Goal: Task Accomplishment & Management: Complete application form

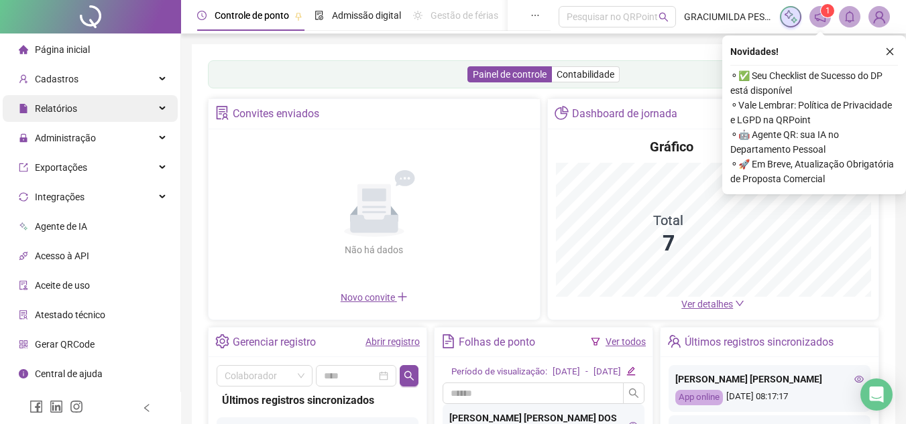
click at [59, 111] on span "Relatórios" at bounding box center [56, 108] width 42 height 11
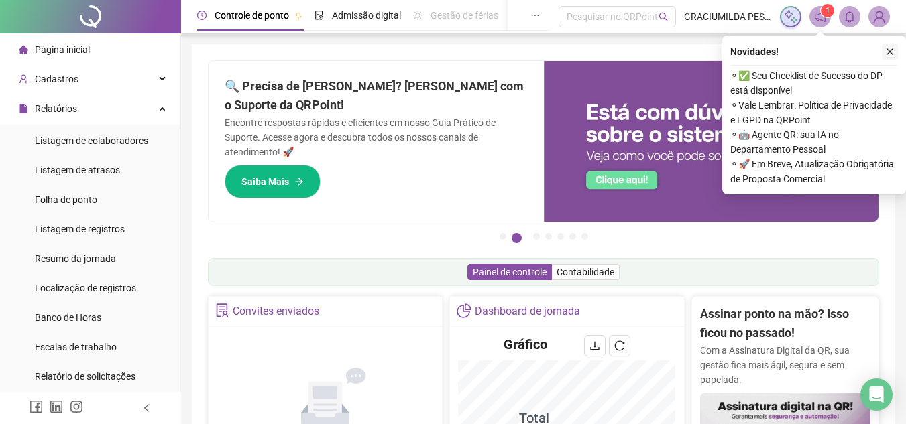
click at [888, 49] on icon "close" at bounding box center [889, 51] width 9 height 9
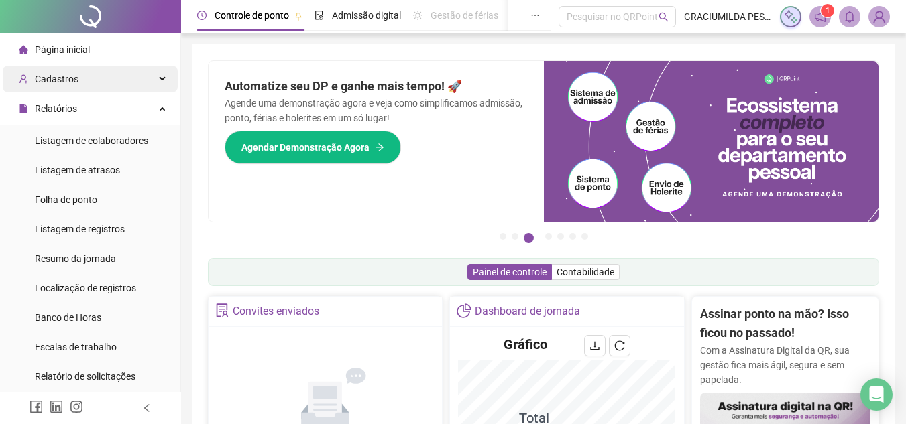
click at [66, 76] on span "Cadastros" at bounding box center [57, 79] width 44 height 11
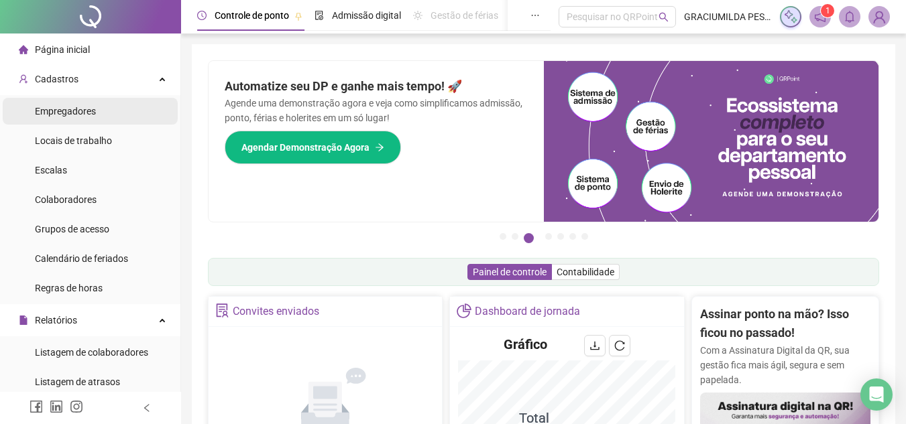
click at [69, 111] on span "Empregadores" at bounding box center [65, 111] width 61 height 11
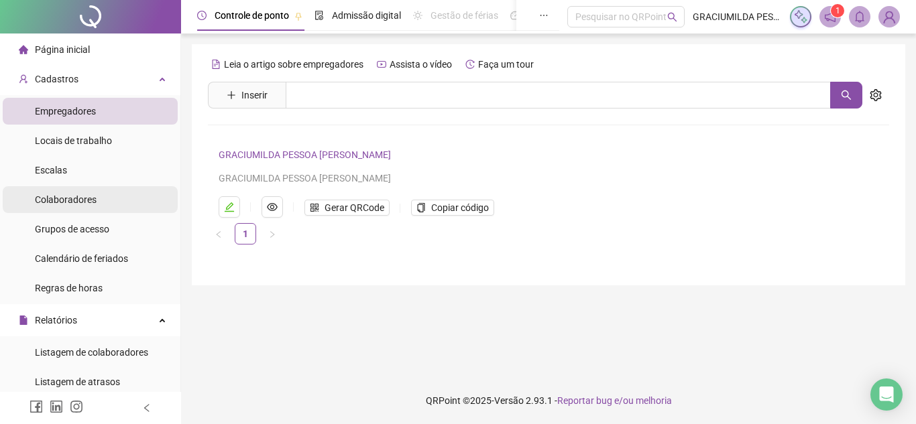
click at [76, 205] on span "Colaboradores" at bounding box center [66, 199] width 62 height 11
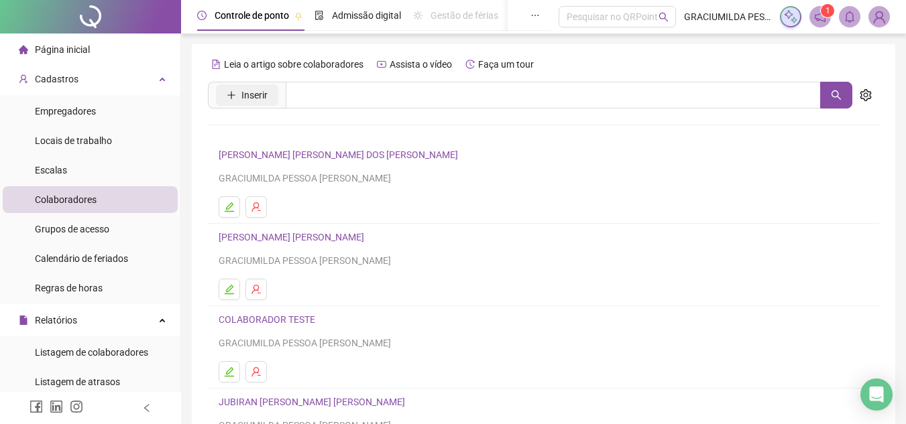
click at [247, 94] on span "Inserir" at bounding box center [254, 95] width 26 height 15
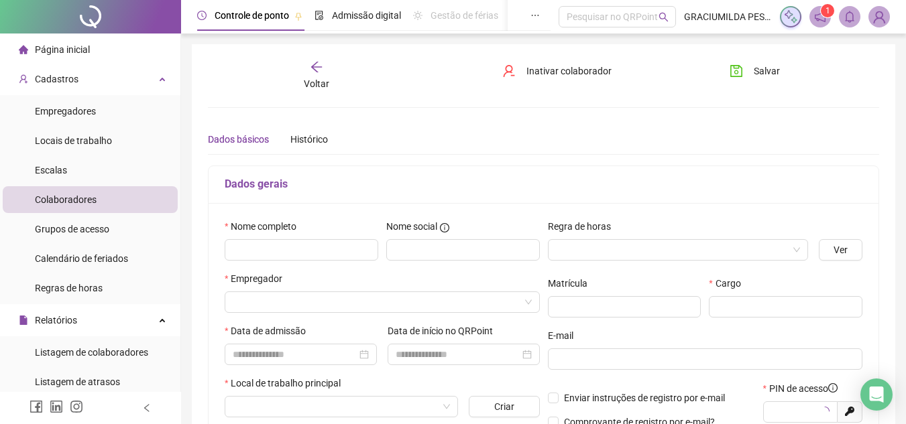
type input "*****"
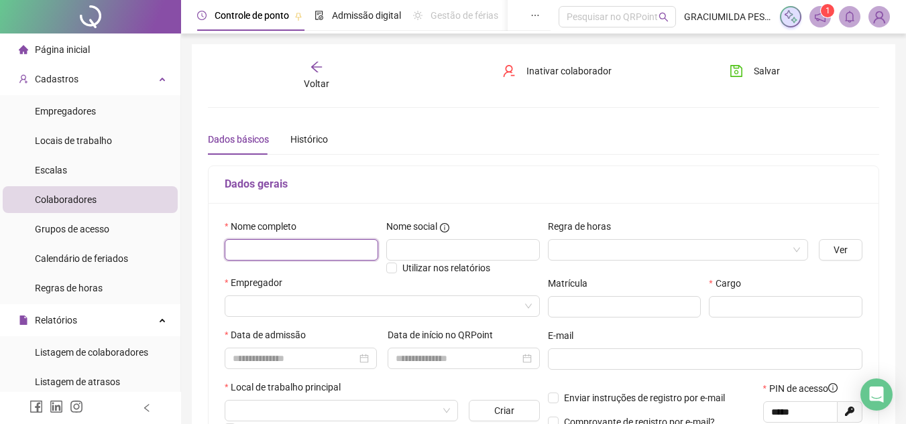
click at [307, 246] on input "text" at bounding box center [301, 249] width 153 height 21
paste input "**********"
type input "**********"
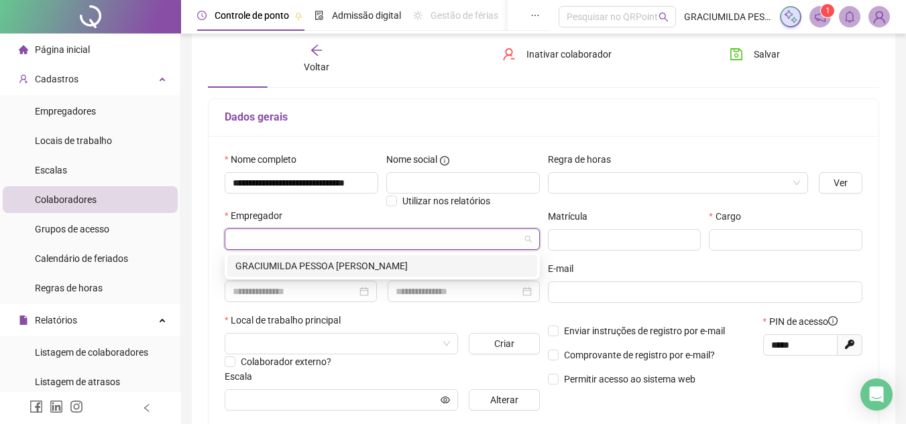
click at [282, 242] on input "search" at bounding box center [376, 239] width 287 height 20
click at [317, 266] on div "GRACIUMILDA PESSOA [PERSON_NAME]" at bounding box center [382, 266] width 294 height 15
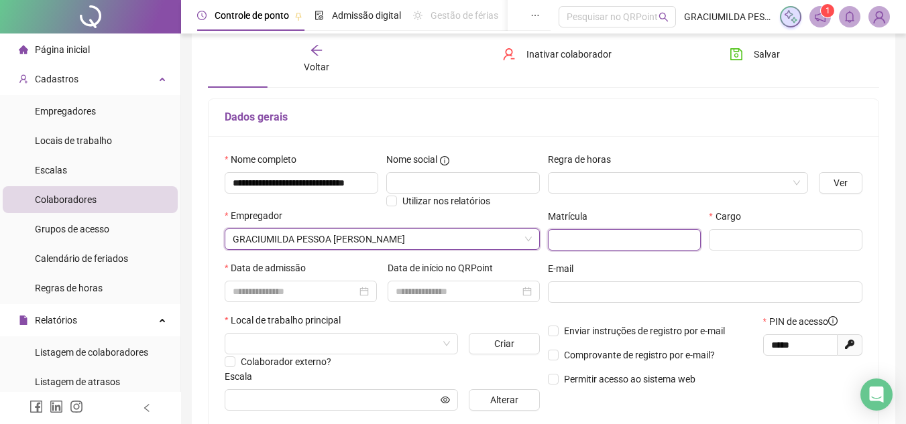
click at [683, 247] on input "text" at bounding box center [624, 239] width 153 height 21
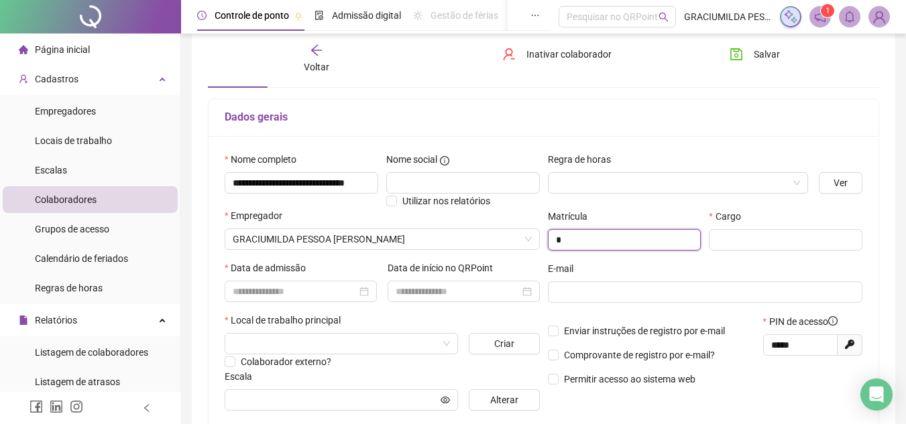
type input "*"
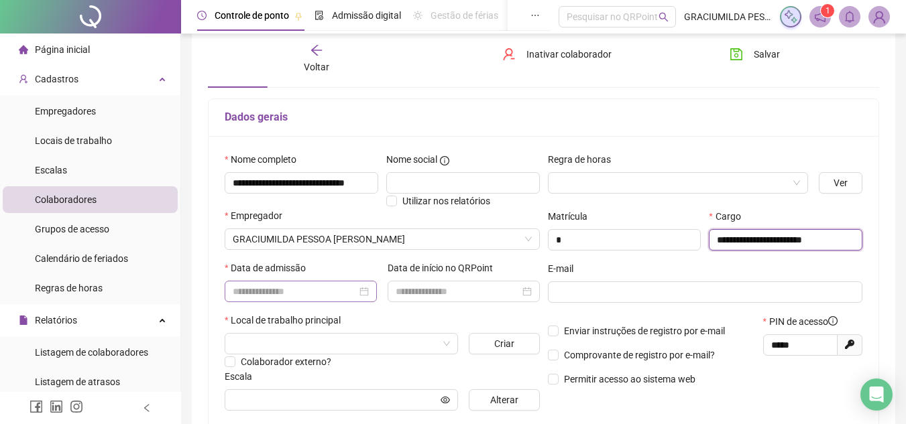
type input "**********"
click at [294, 292] on input at bounding box center [295, 291] width 124 height 15
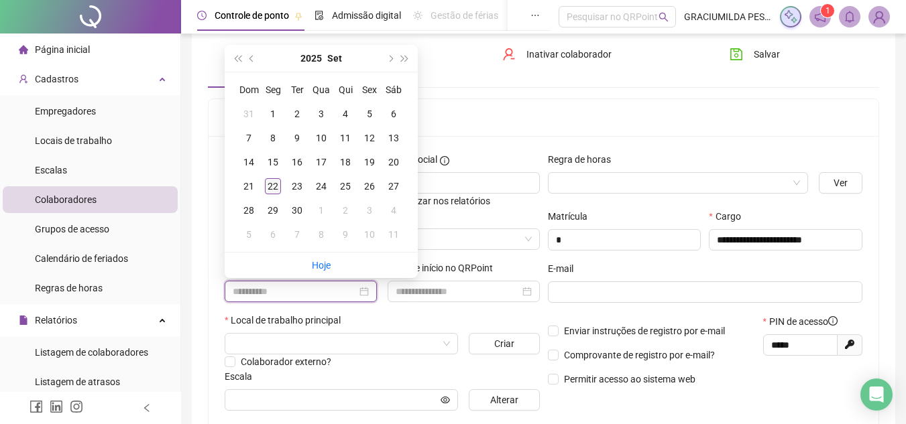
type input "**********"
click at [269, 186] on div "22" at bounding box center [273, 186] width 16 height 16
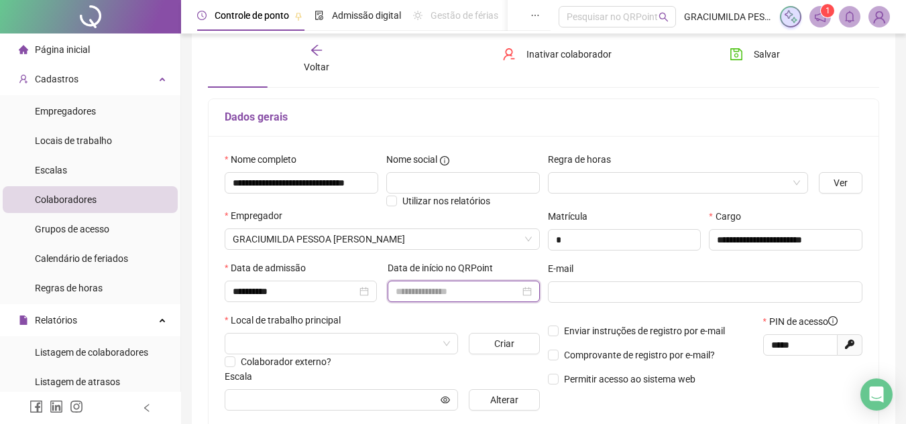
click at [439, 287] on input at bounding box center [457, 291] width 124 height 15
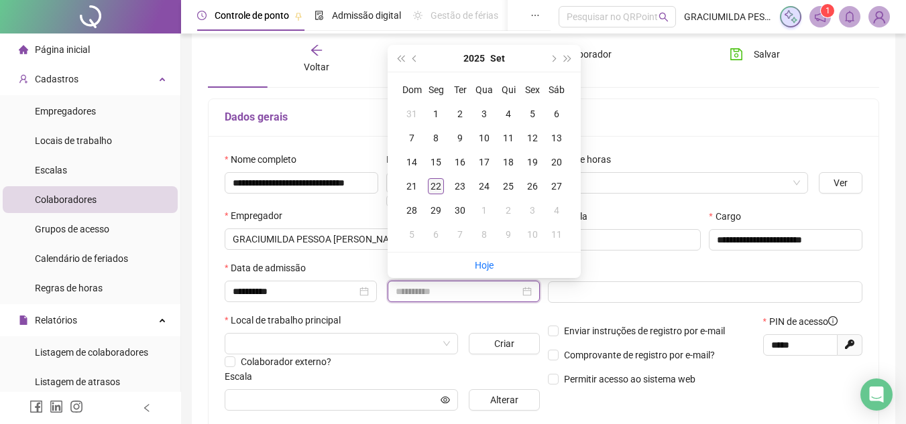
type input "**********"
click at [438, 182] on div "22" at bounding box center [436, 186] width 16 height 16
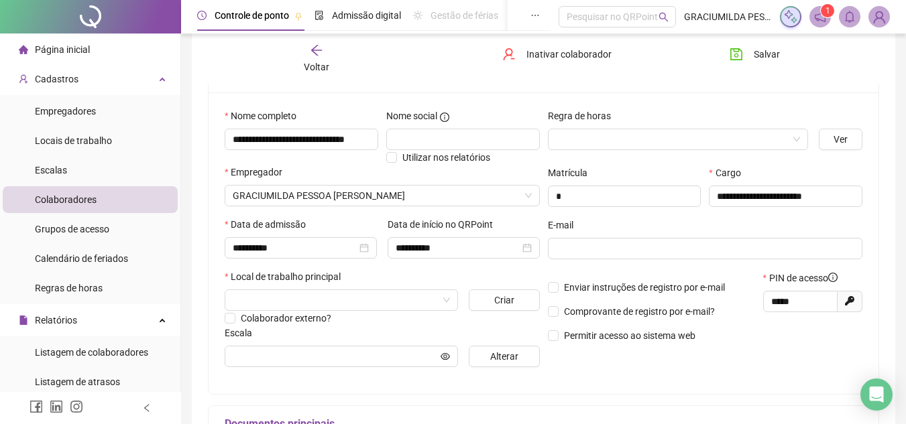
scroll to position [134, 0]
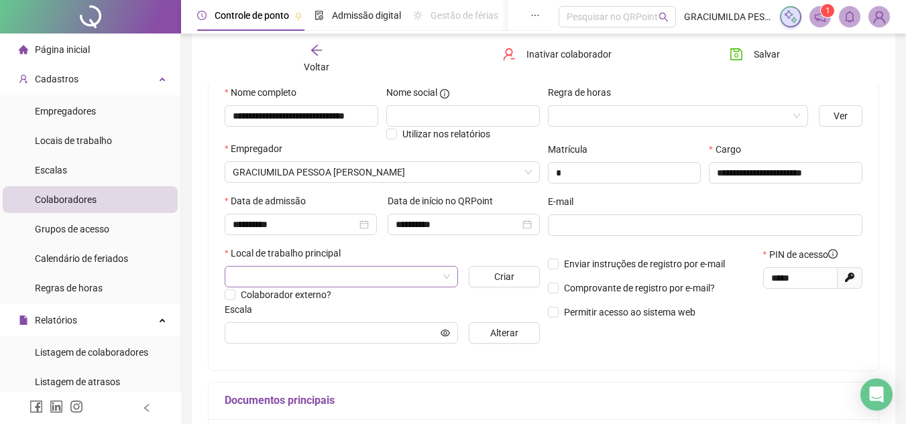
click at [279, 274] on input "search" at bounding box center [335, 277] width 205 height 20
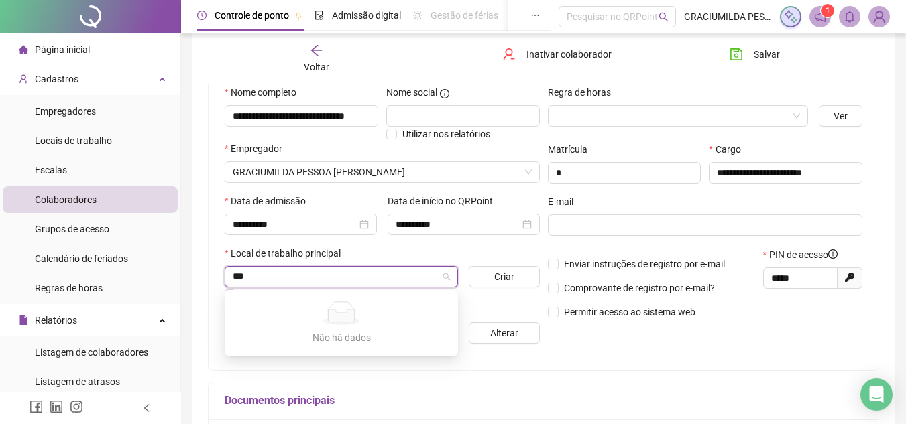
type input "***"
click at [481, 310] on div "Escala" at bounding box center [382, 312] width 315 height 20
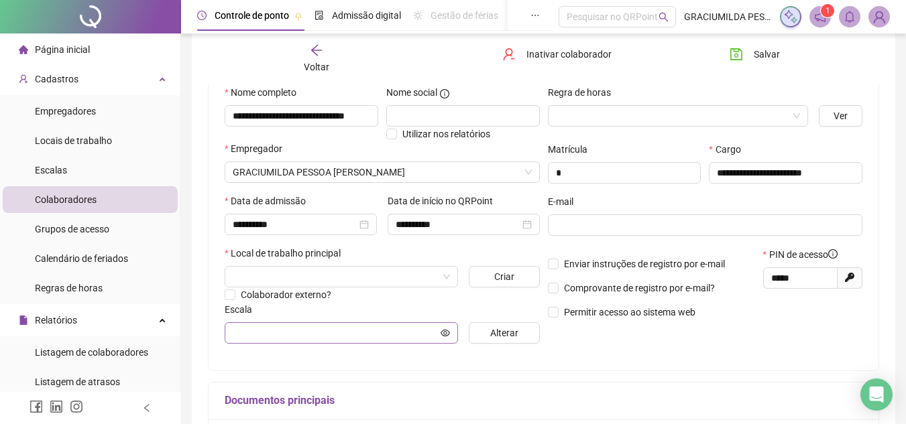
click at [364, 341] on span at bounding box center [341, 332] width 233 height 21
click at [367, 337] on input "text" at bounding box center [335, 333] width 205 height 15
click at [365, 331] on input "text" at bounding box center [335, 333] width 205 height 15
click at [446, 332] on icon "eye" at bounding box center [444, 332] width 9 height 7
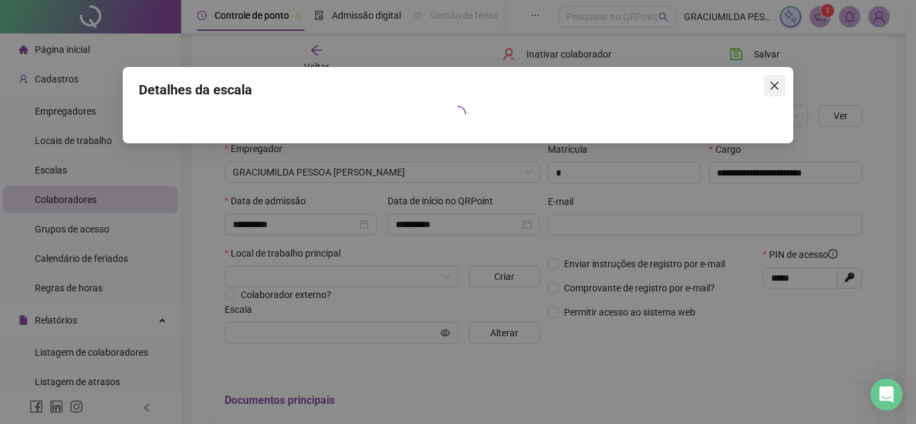
click at [774, 87] on icon "close" at bounding box center [774, 85] width 11 height 11
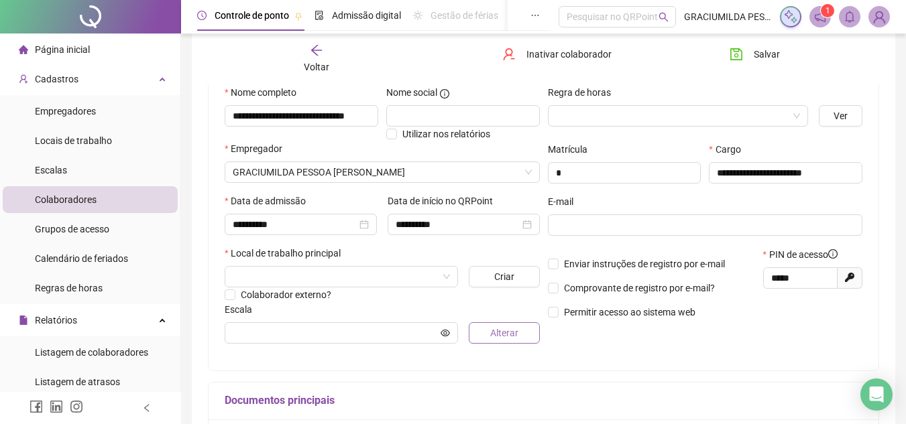
click at [506, 327] on span "Alterar" at bounding box center [504, 333] width 28 height 15
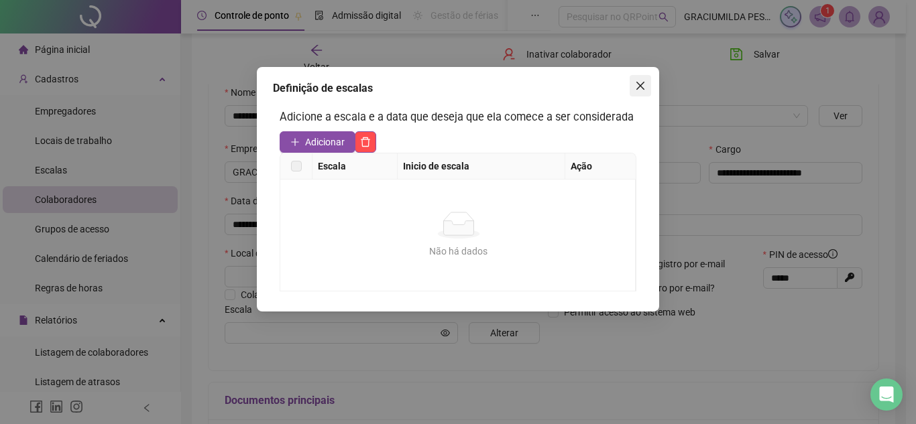
click at [633, 90] on span "Close" at bounding box center [639, 85] width 21 height 11
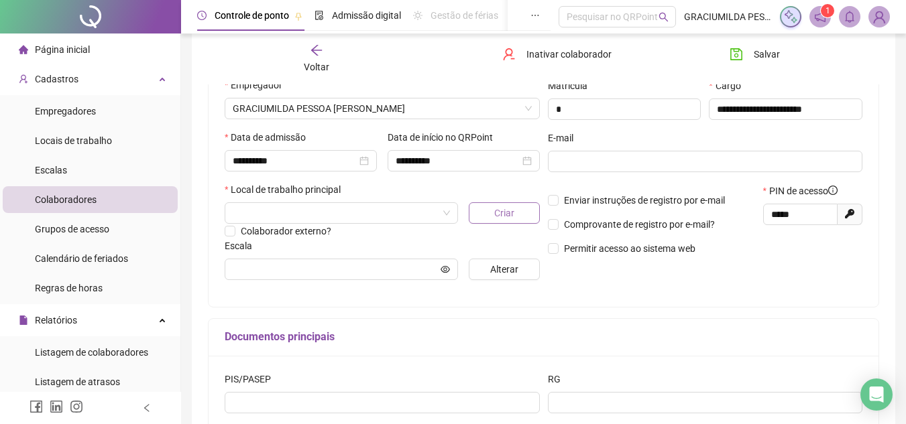
scroll to position [201, 0]
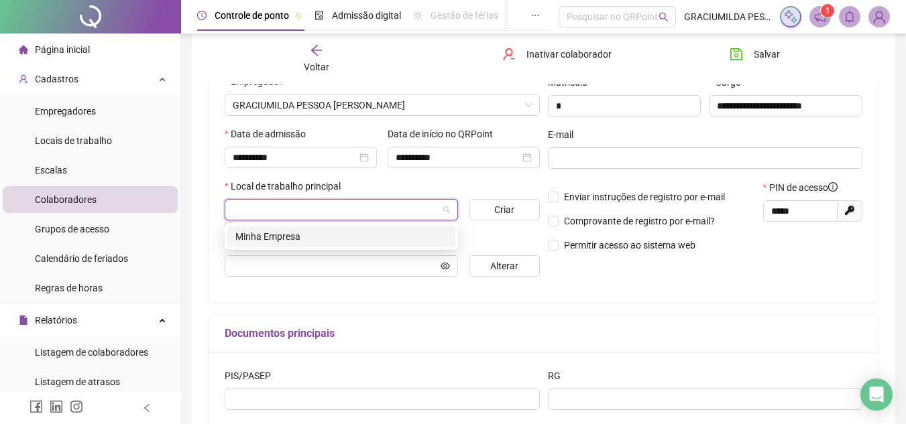
click at [367, 215] on input "search" at bounding box center [335, 210] width 205 height 20
click at [357, 245] on div "Minha Empresa" at bounding box center [341, 236] width 228 height 21
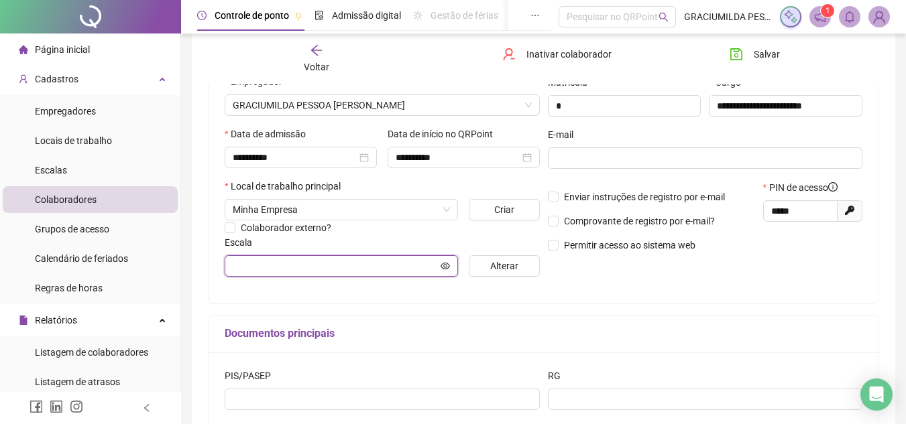
click at [265, 271] on input "text" at bounding box center [335, 266] width 205 height 15
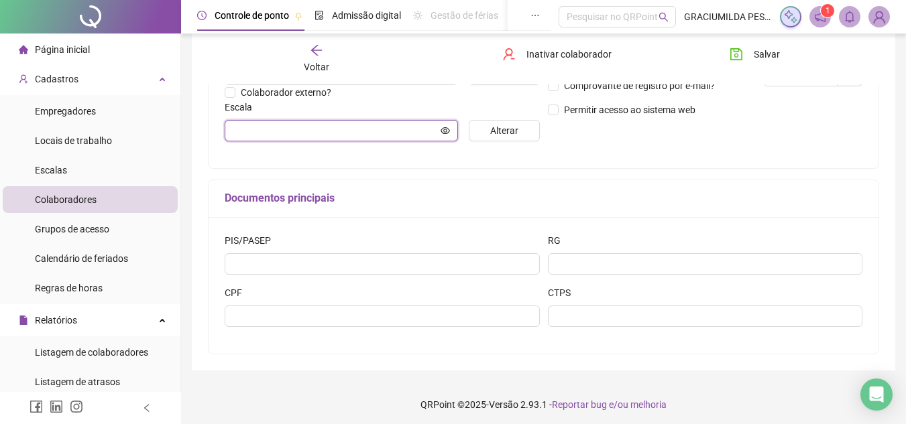
scroll to position [341, 0]
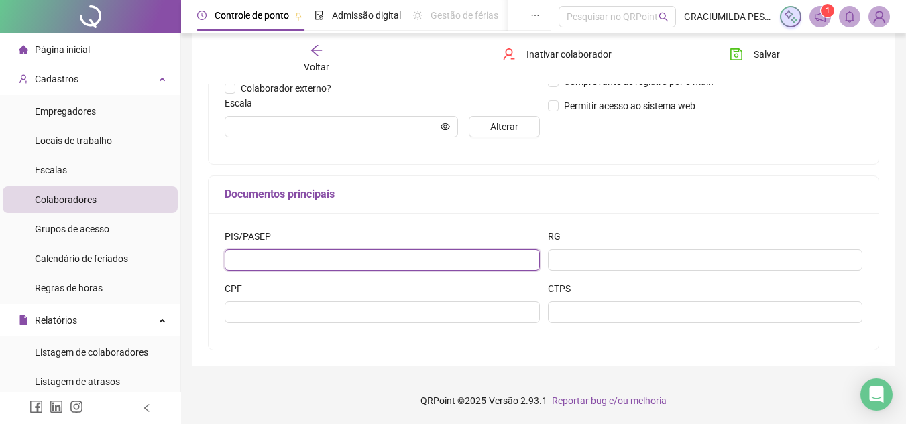
click at [277, 252] on input "text" at bounding box center [382, 259] width 315 height 21
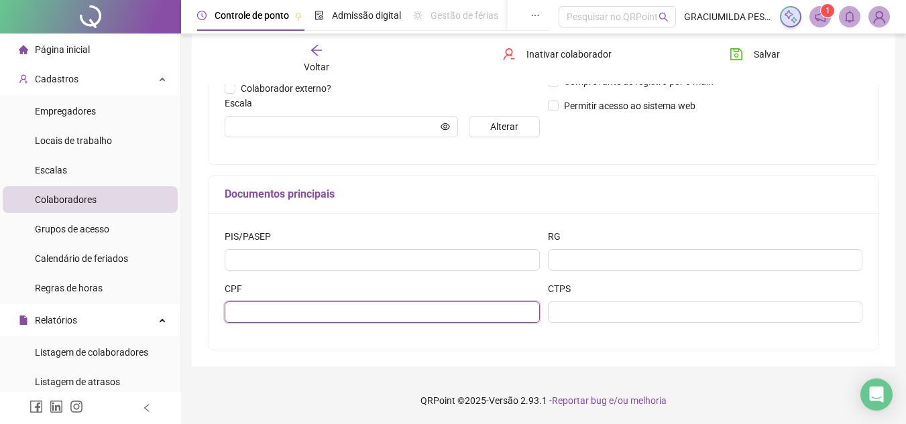
click at [277, 308] on input "text" at bounding box center [382, 312] width 315 height 21
paste input "**********"
type input "**********"
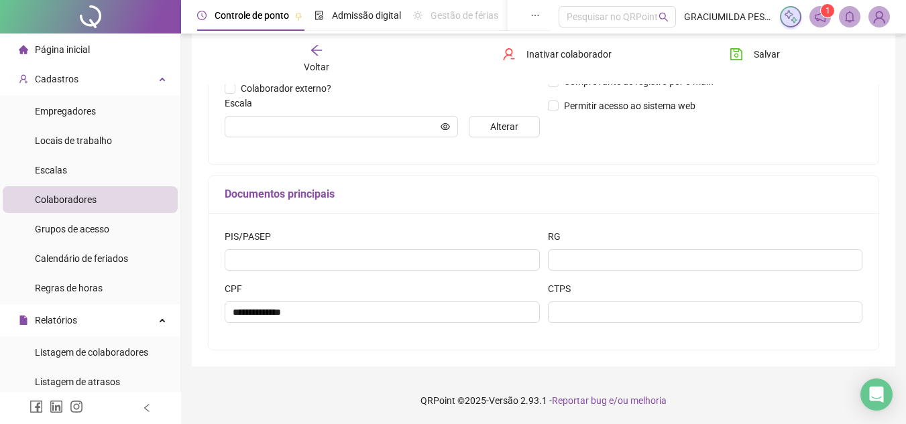
click at [684, 165] on div "**********" at bounding box center [543, 88] width 671 height 526
click at [770, 52] on span "Salvar" at bounding box center [766, 54] width 26 height 15
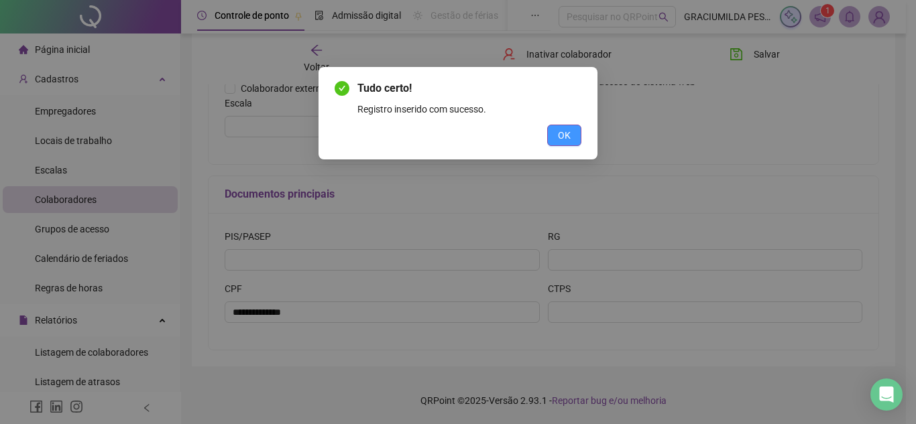
click at [559, 136] on span "OK" at bounding box center [564, 135] width 13 height 15
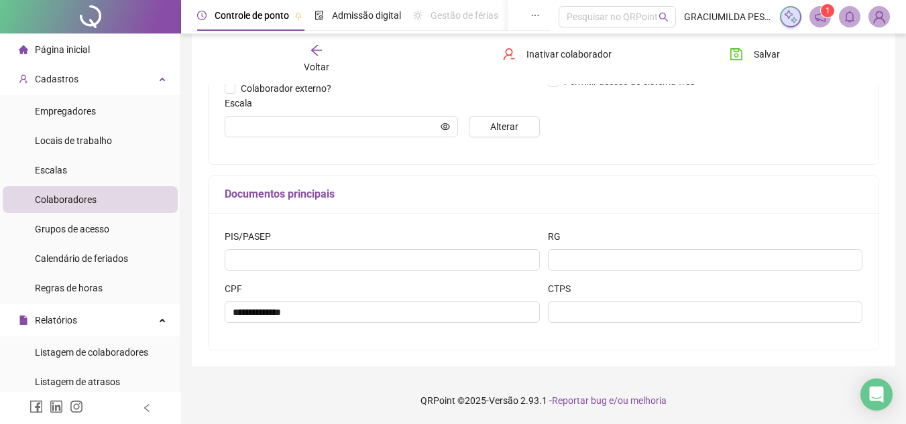
click at [85, 194] on span "Colaboradores" at bounding box center [66, 199] width 62 height 11
click at [95, 200] on span "Colaboradores" at bounding box center [66, 199] width 62 height 11
click at [61, 108] on span "Empregadores" at bounding box center [65, 111] width 61 height 11
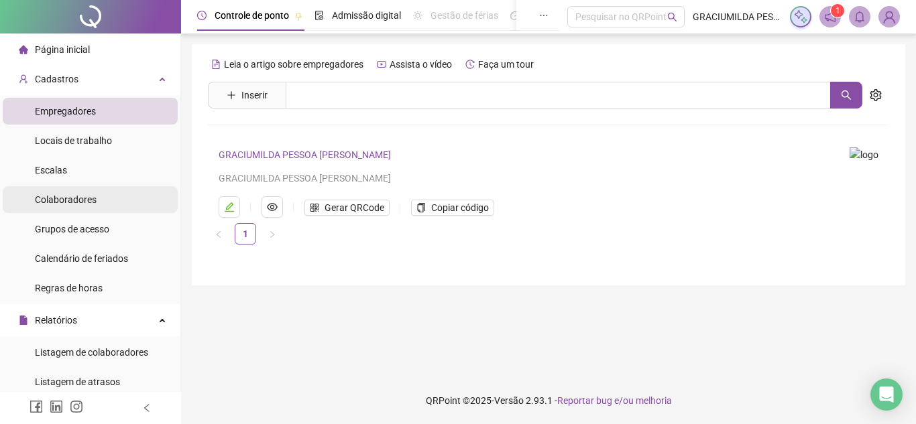
click at [70, 194] on span "Colaboradores" at bounding box center [66, 199] width 62 height 11
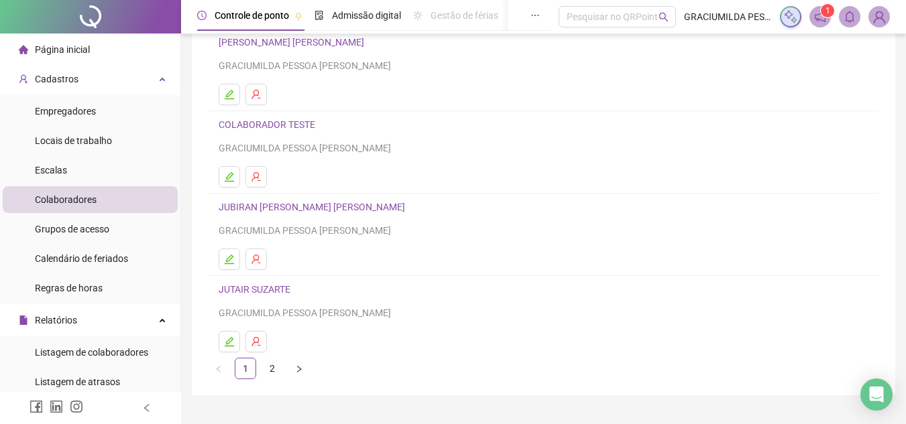
scroll to position [157, 0]
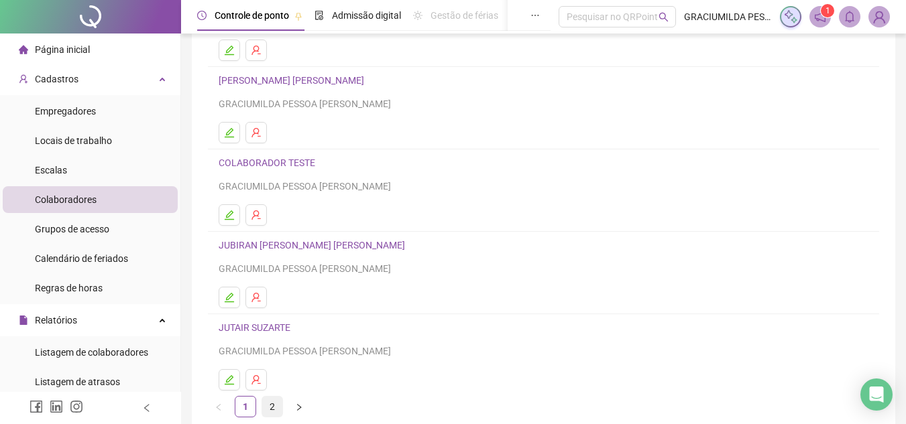
click at [267, 411] on link "2" at bounding box center [272, 407] width 20 height 20
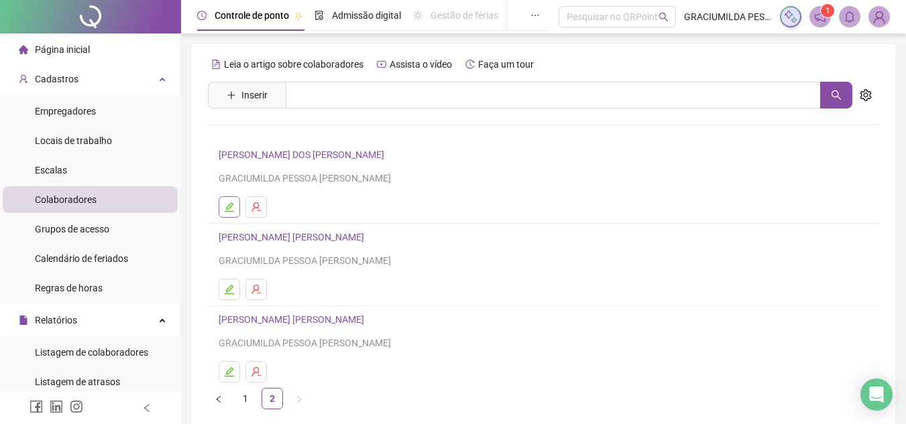
click at [234, 202] on icon "edit" at bounding box center [229, 207] width 11 height 11
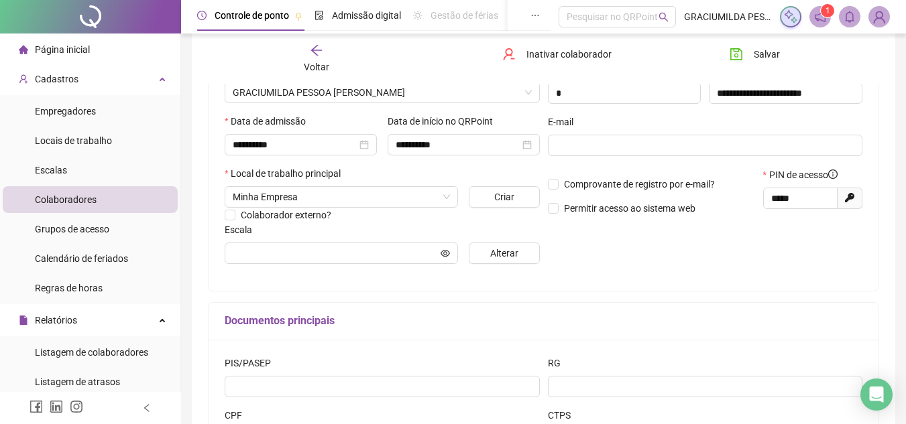
scroll to position [268, 0]
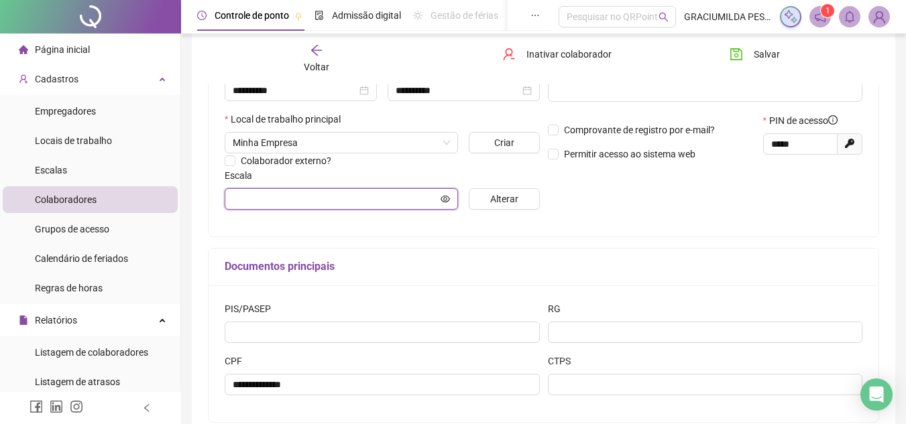
click at [374, 195] on input "text" at bounding box center [335, 199] width 205 height 15
click at [520, 197] on button "Alterar" at bounding box center [504, 198] width 70 height 21
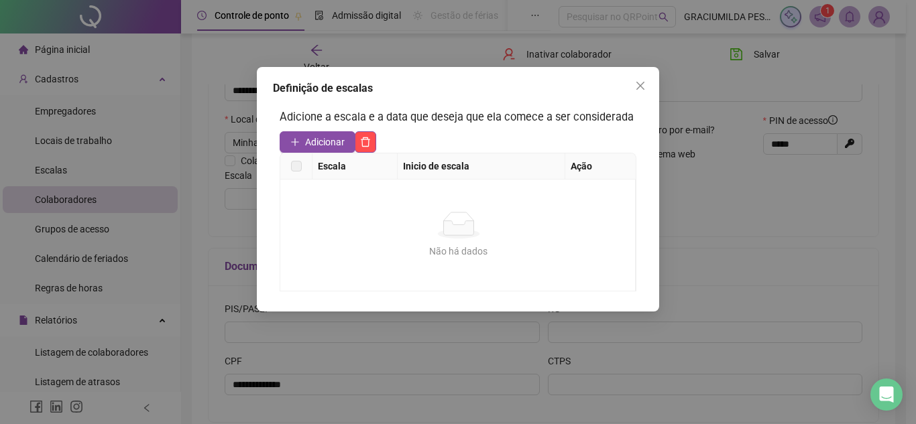
click at [343, 169] on th "Escala" at bounding box center [354, 166] width 85 height 26
click at [293, 170] on label at bounding box center [296, 166] width 11 height 15
click at [637, 88] on icon "close" at bounding box center [640, 85] width 11 height 11
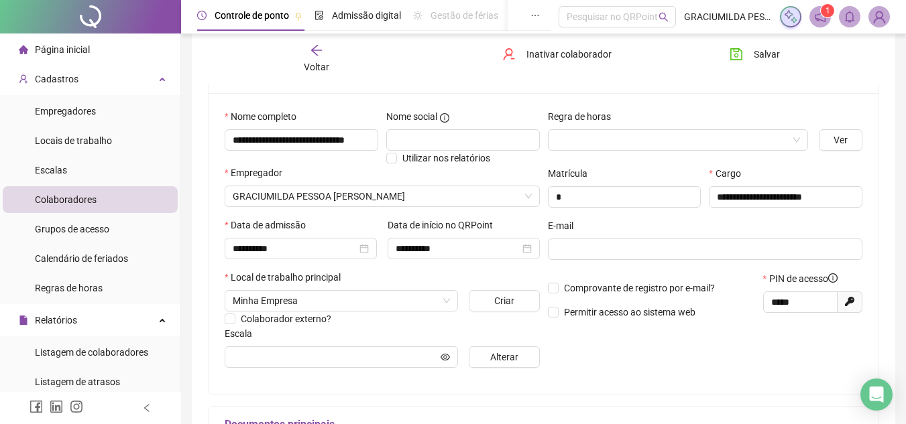
scroll to position [67, 0]
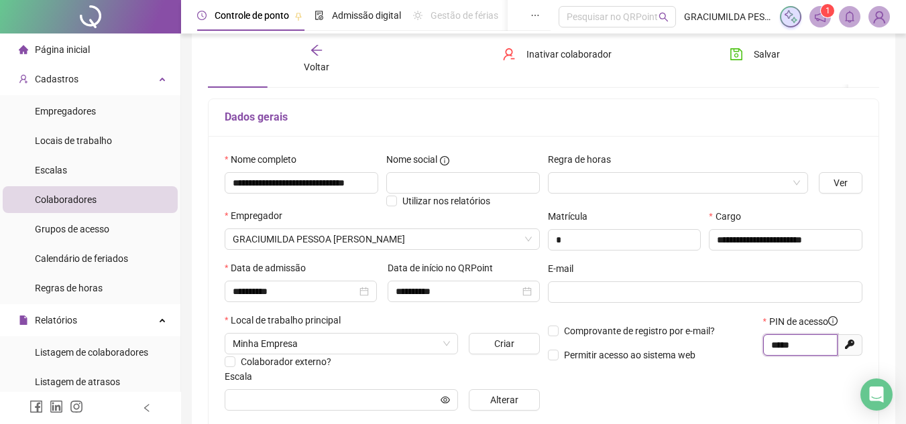
drag, startPoint x: 809, startPoint y: 340, endPoint x: 733, endPoint y: 345, distance: 76.6
click at [733, 345] on div "Comprovante de registro por e-mail? Permitir acesso ao sistema web PIN de acess…" at bounding box center [705, 343] width 323 height 58
paste input "text"
type input "****"
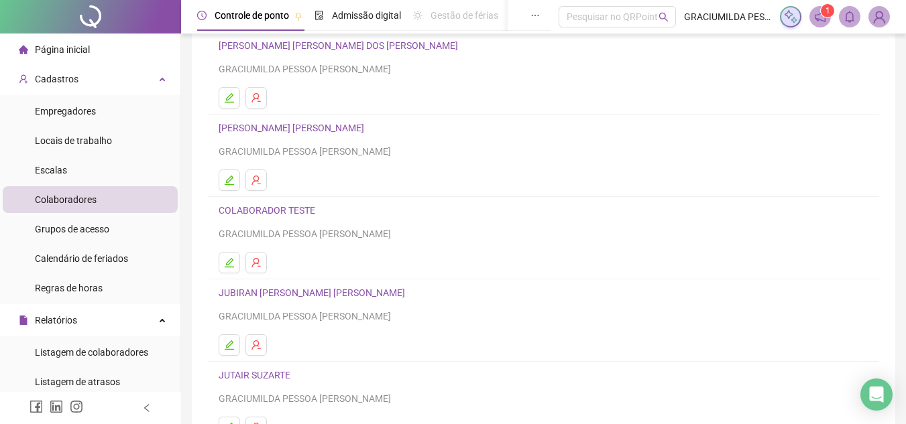
scroll to position [224, 0]
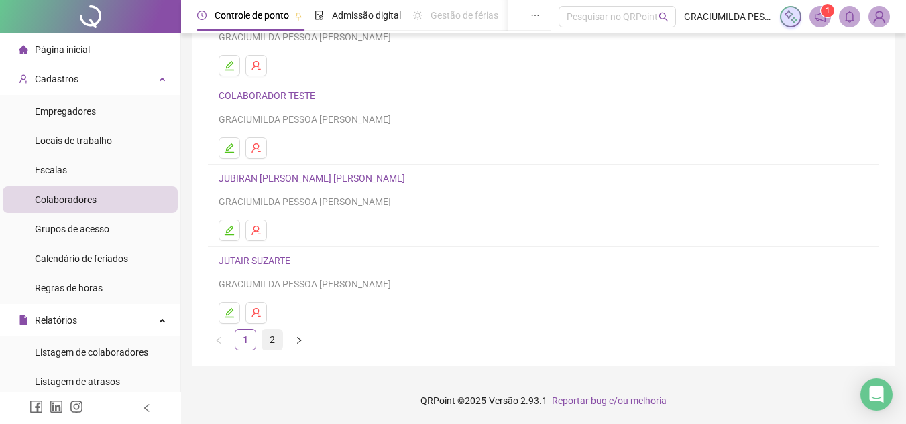
click at [278, 337] on link "2" at bounding box center [272, 340] width 20 height 20
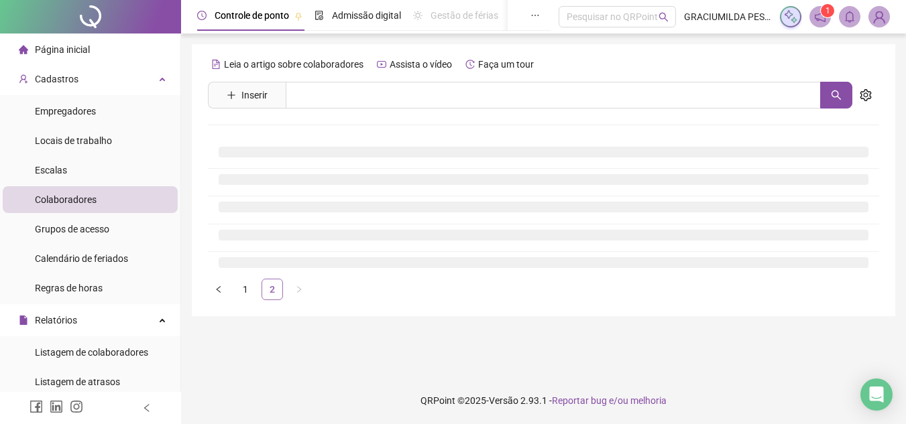
scroll to position [0, 0]
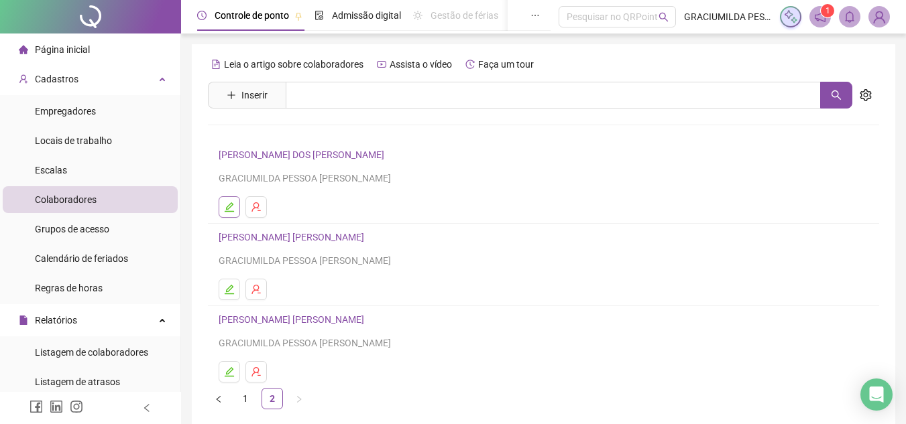
click at [232, 202] on icon "edit" at bounding box center [229, 207] width 11 height 11
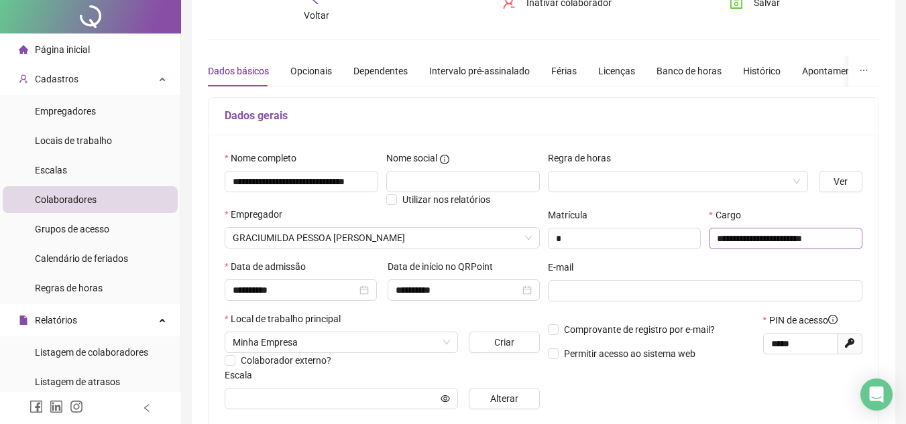
scroll to position [134, 0]
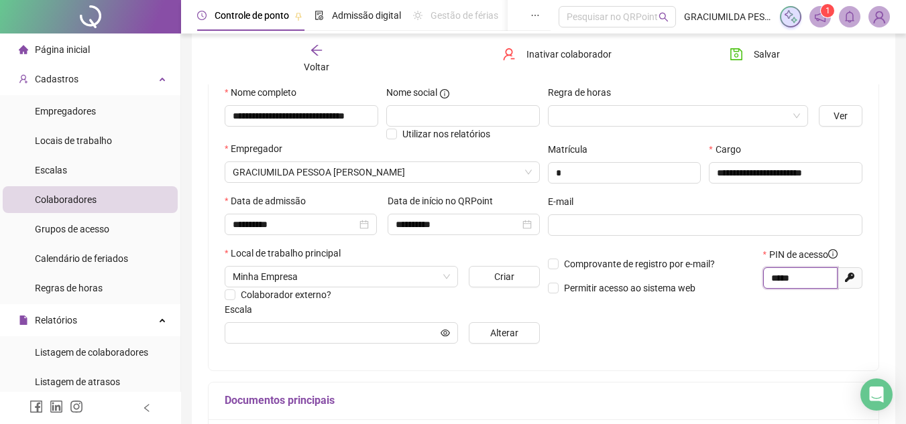
drag, startPoint x: 817, startPoint y: 278, endPoint x: 726, endPoint y: 276, distance: 91.2
click at [726, 276] on div "Comprovante de registro por e-mail? Permitir acesso ao sistema web PIN de acess…" at bounding box center [705, 276] width 323 height 58
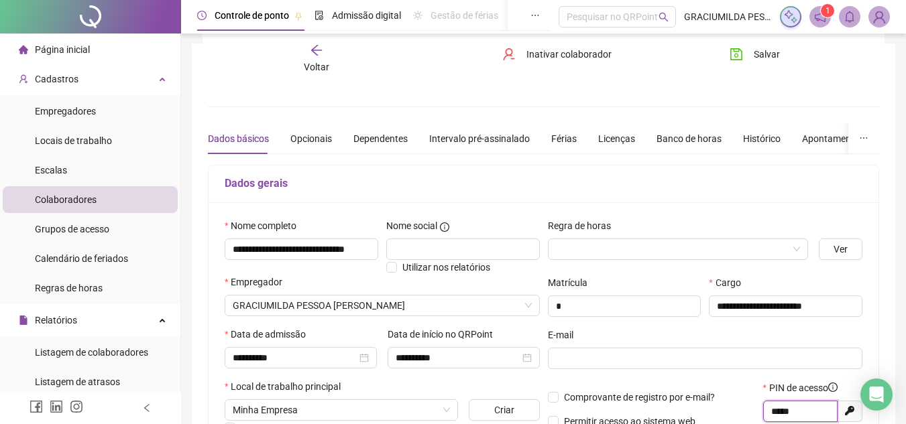
scroll to position [0, 0]
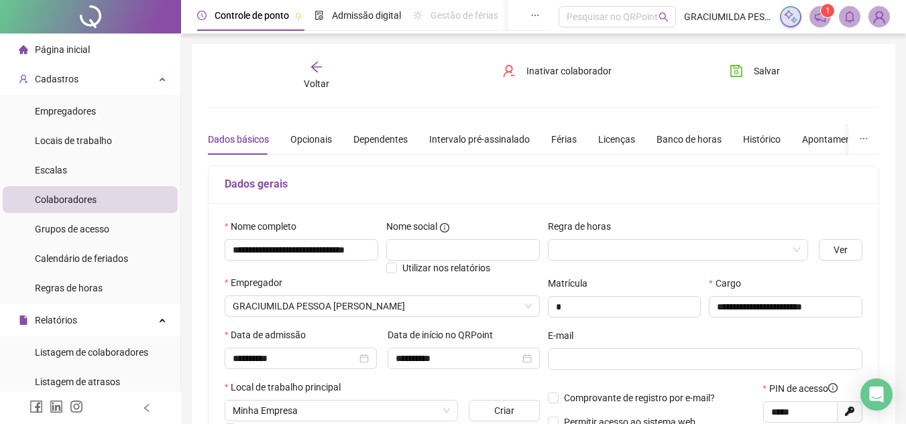
click at [301, 68] on div "Voltar" at bounding box center [316, 75] width 103 height 31
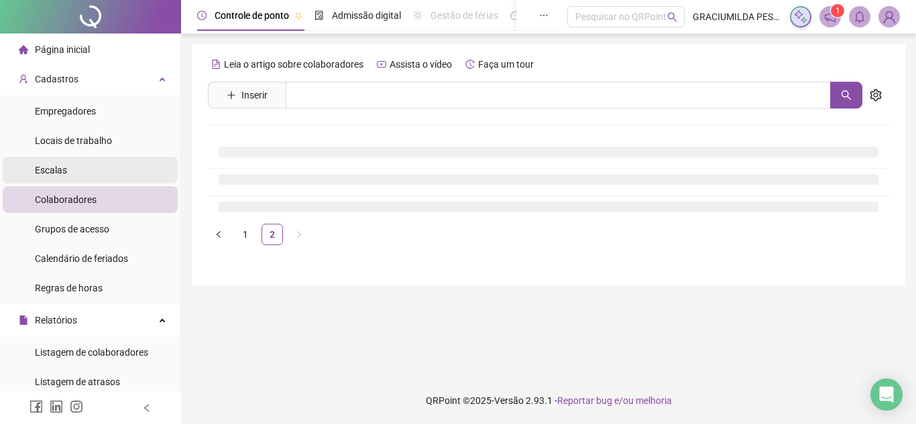
click at [78, 178] on li "Escalas" at bounding box center [90, 170] width 175 height 27
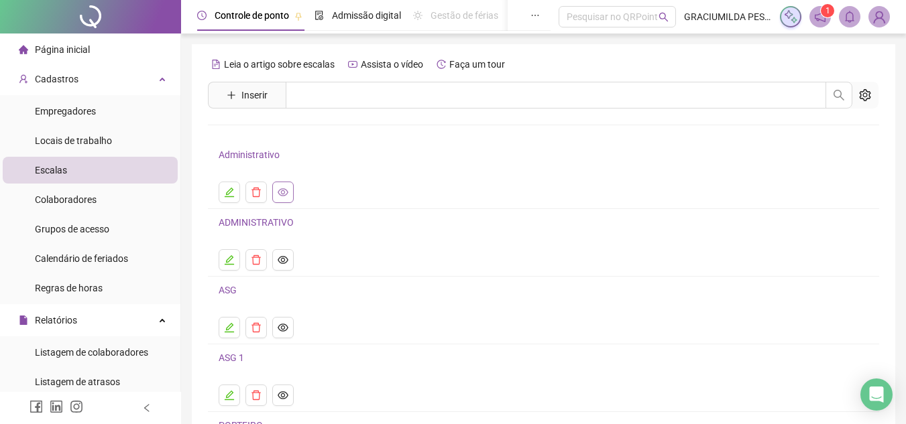
click at [282, 192] on icon "eye" at bounding box center [283, 192] width 11 height 11
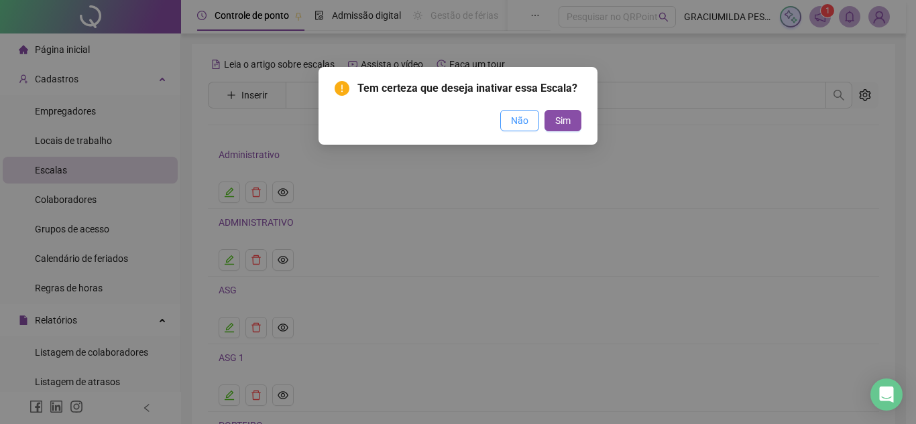
click at [515, 122] on span "Não" at bounding box center [519, 120] width 17 height 15
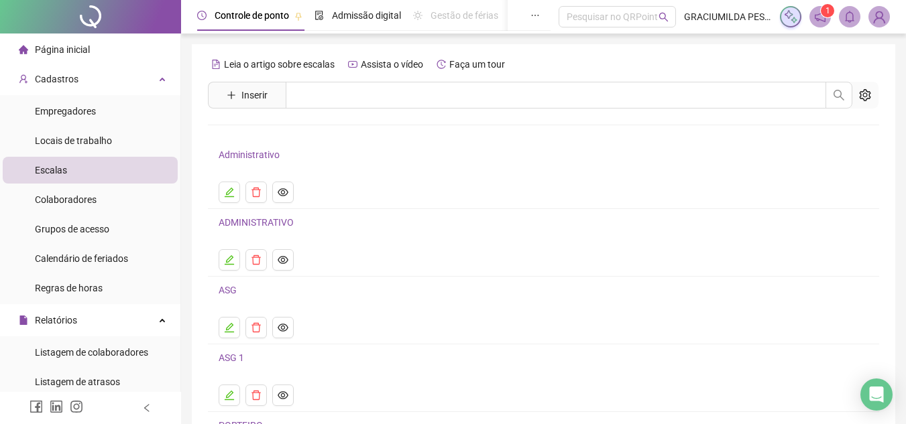
click at [243, 223] on link "ADMINISTRATIVO" at bounding box center [256, 222] width 75 height 11
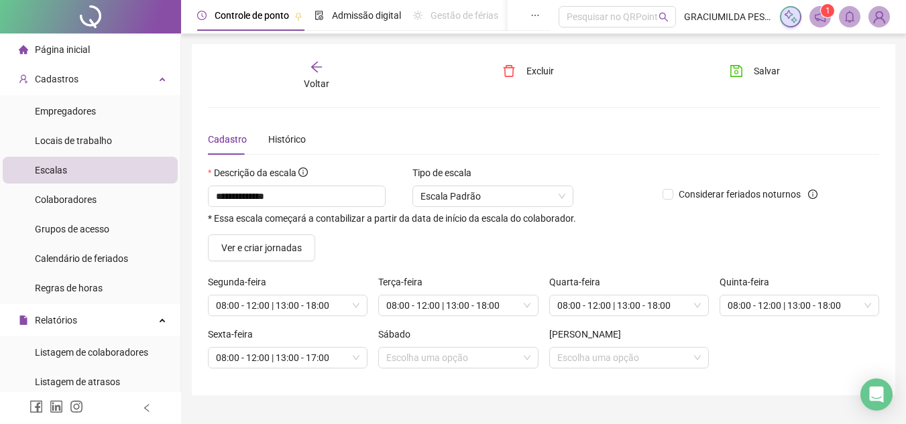
click at [315, 68] on icon "arrow-left" at bounding box center [316, 66] width 13 height 13
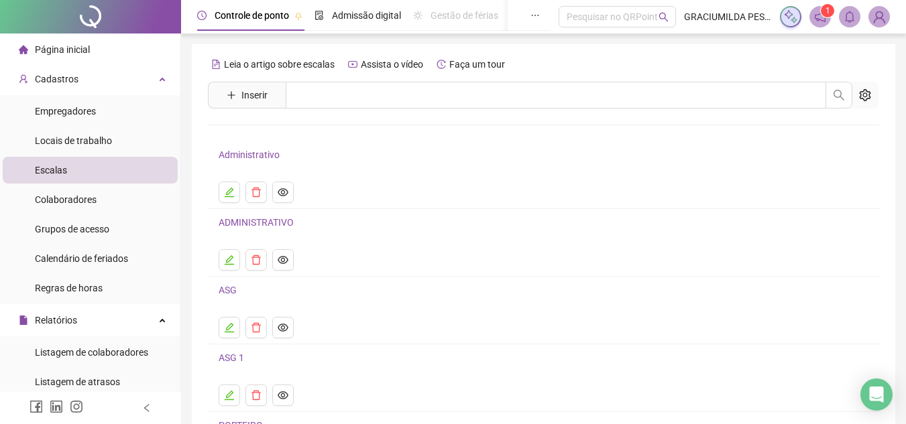
click at [262, 156] on link "Administrativo" at bounding box center [249, 154] width 61 height 11
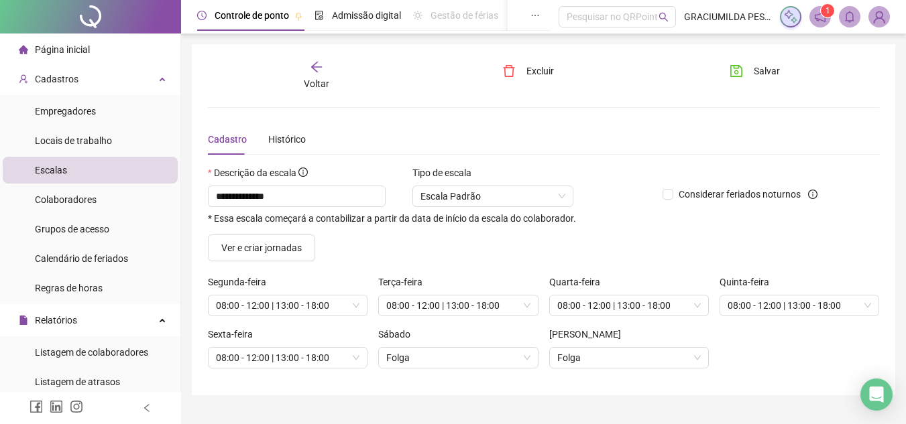
click at [318, 63] on icon "arrow-left" at bounding box center [316, 66] width 13 height 13
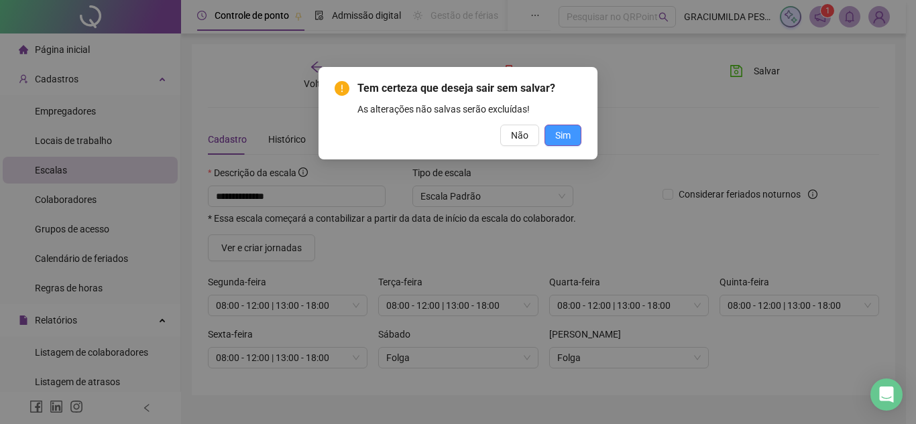
click at [561, 138] on span "Sim" at bounding box center [562, 135] width 15 height 15
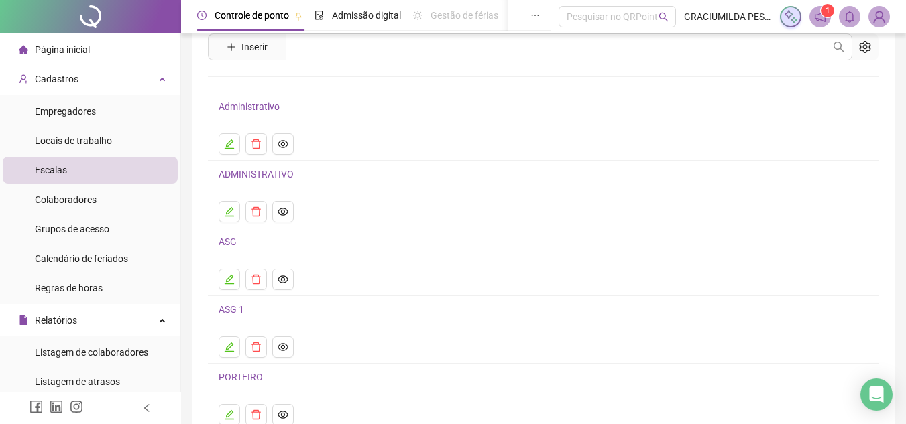
scroll to position [150, 0]
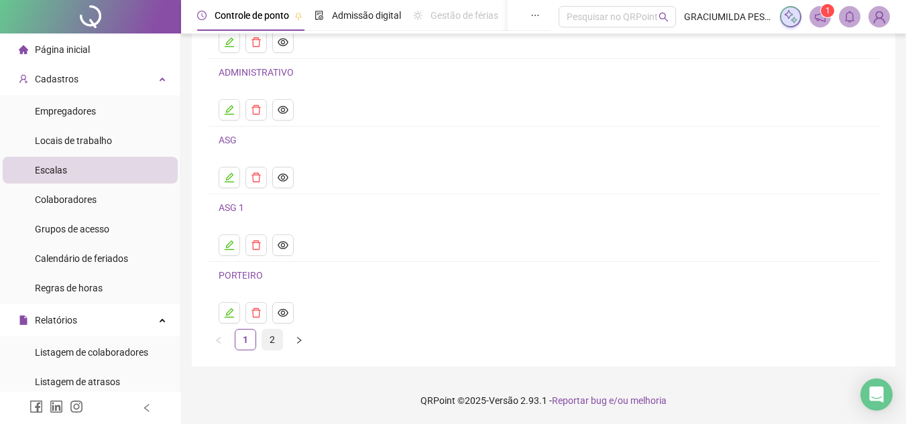
click at [273, 340] on link "2" at bounding box center [272, 340] width 20 height 20
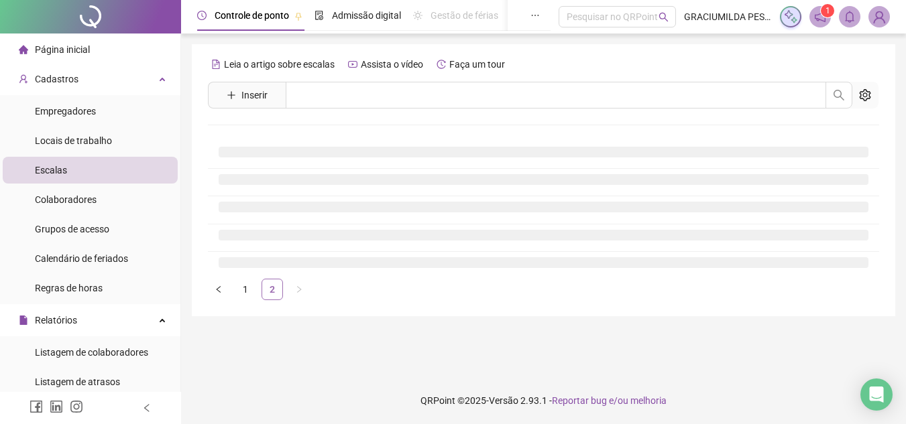
scroll to position [0, 0]
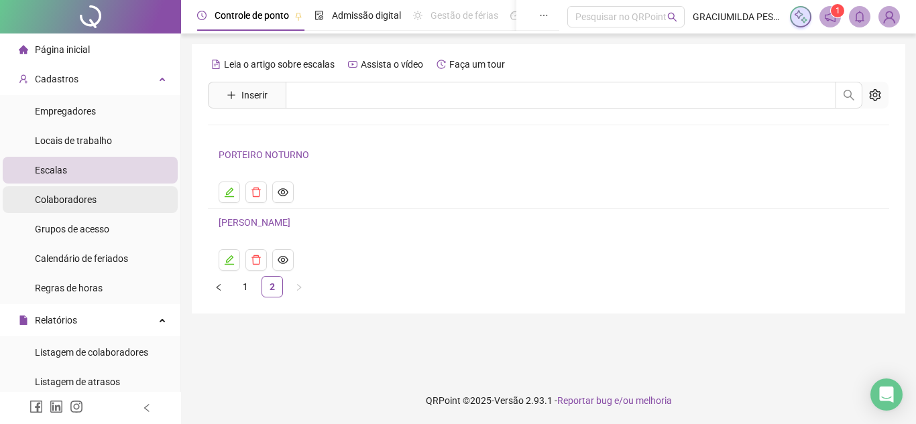
click at [86, 207] on div "Colaboradores" at bounding box center [66, 199] width 62 height 27
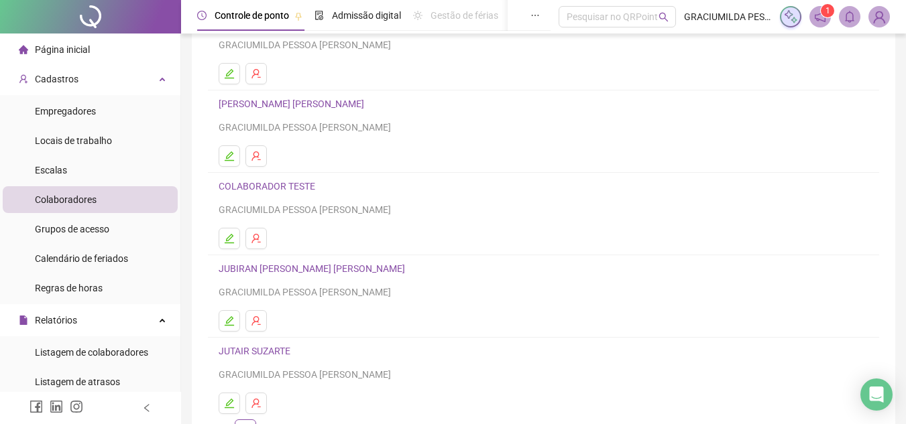
scroll to position [224, 0]
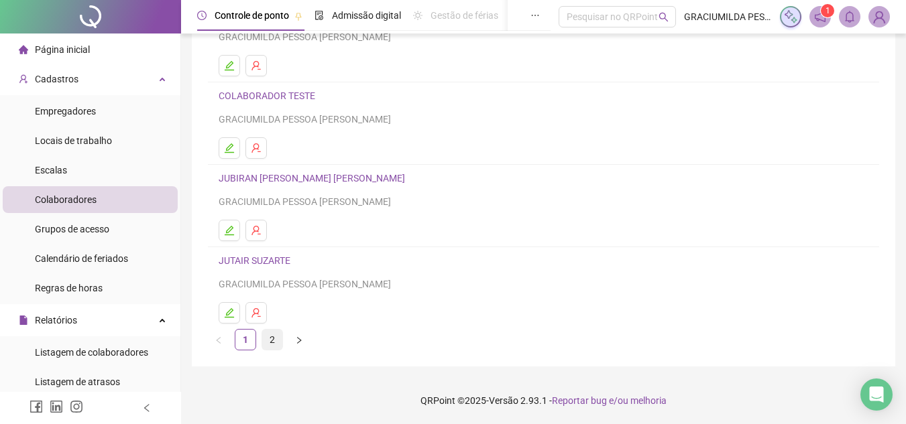
click at [272, 339] on link "2" at bounding box center [272, 340] width 20 height 20
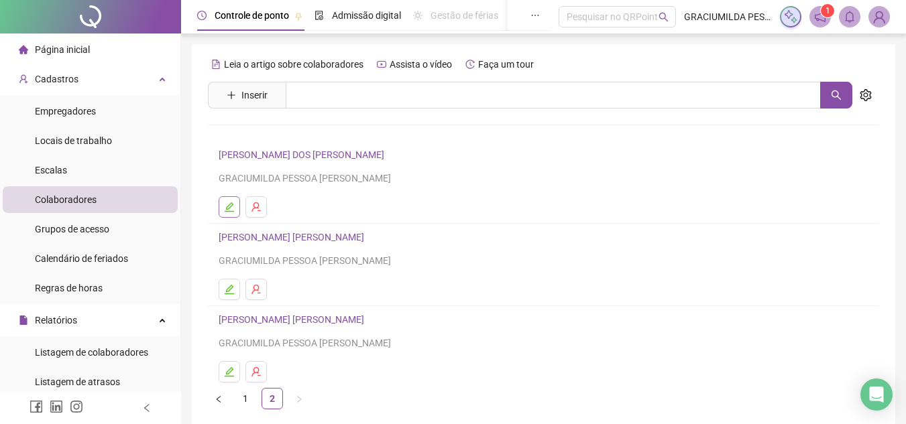
click at [226, 202] on icon "edit" at bounding box center [229, 207] width 11 height 11
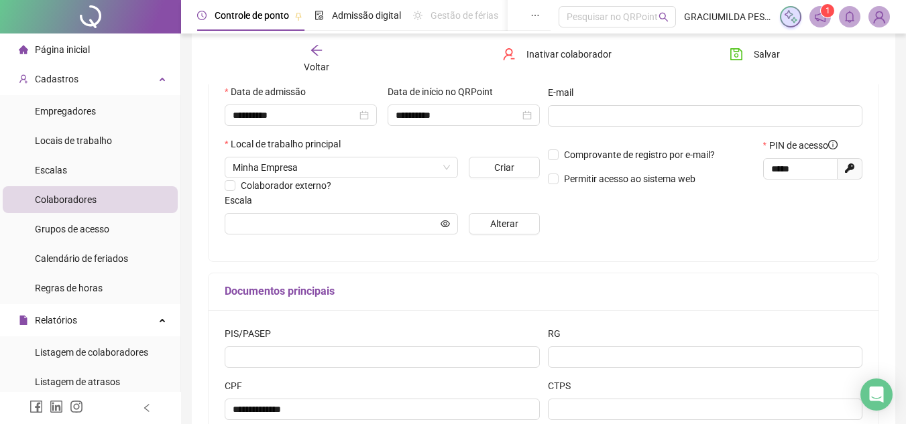
scroll to position [335, 0]
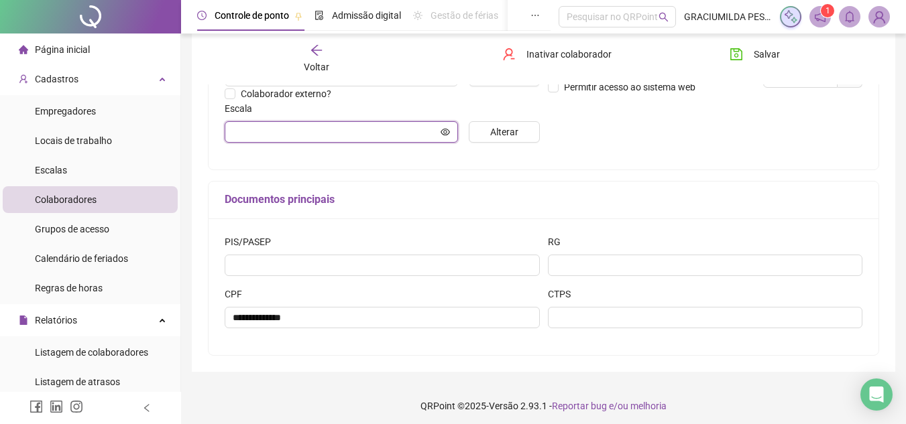
click at [329, 131] on input "text" at bounding box center [335, 132] width 205 height 15
click at [329, 127] on input "text" at bounding box center [335, 132] width 205 height 15
click at [446, 123] on span at bounding box center [341, 131] width 233 height 21
click at [444, 131] on icon "eye" at bounding box center [444, 131] width 9 height 9
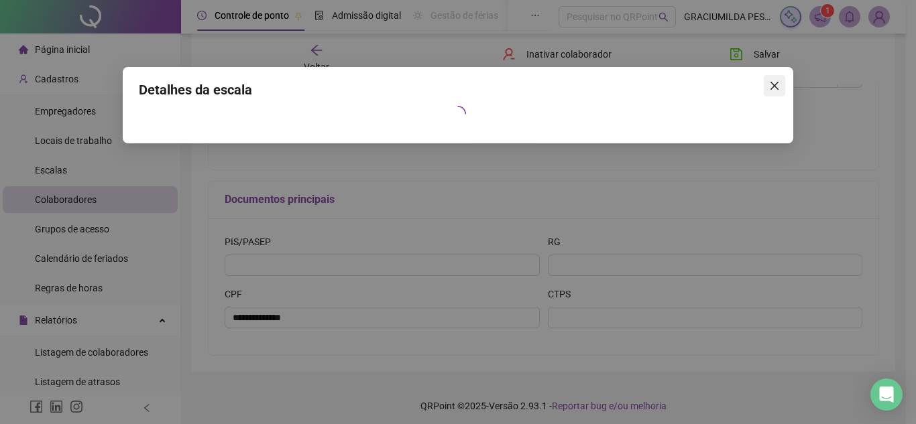
click at [771, 88] on icon "close" at bounding box center [774, 85] width 11 height 11
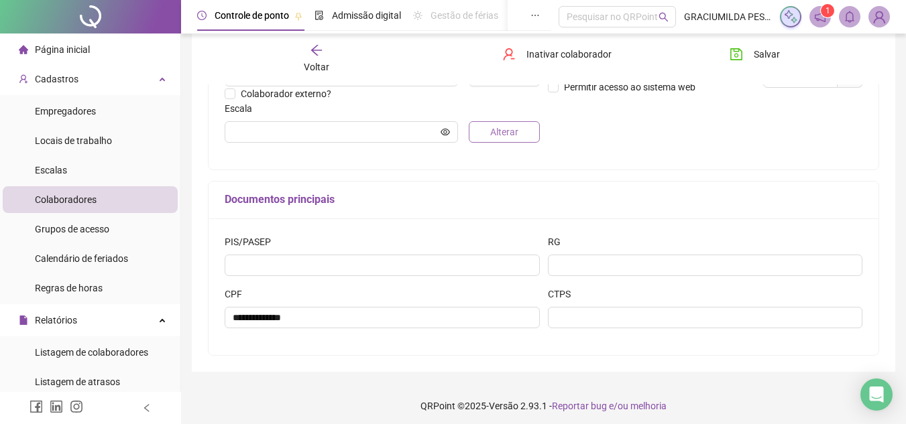
click at [502, 135] on span "Alterar" at bounding box center [504, 132] width 28 height 15
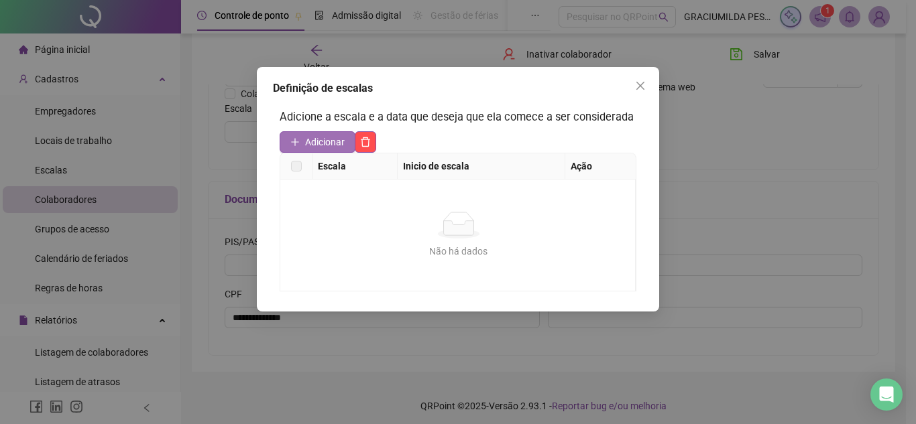
click at [329, 143] on span "Adicionar" at bounding box center [325, 142] width 40 height 15
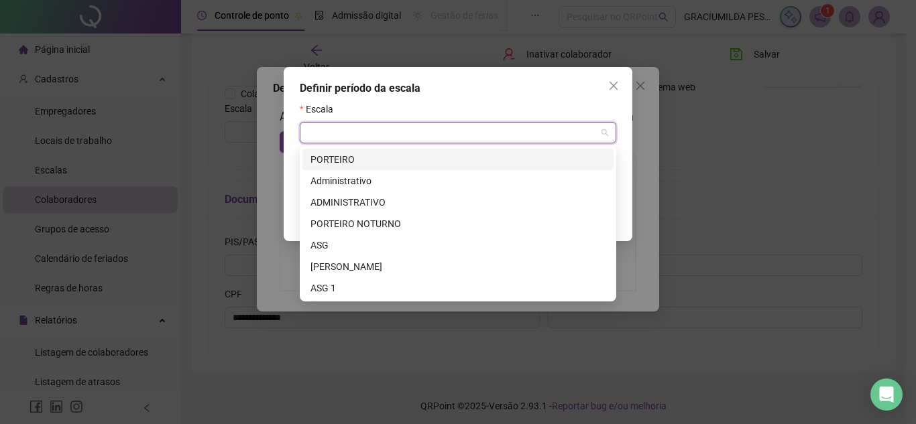
click at [336, 131] on input "search" at bounding box center [452, 133] width 288 height 20
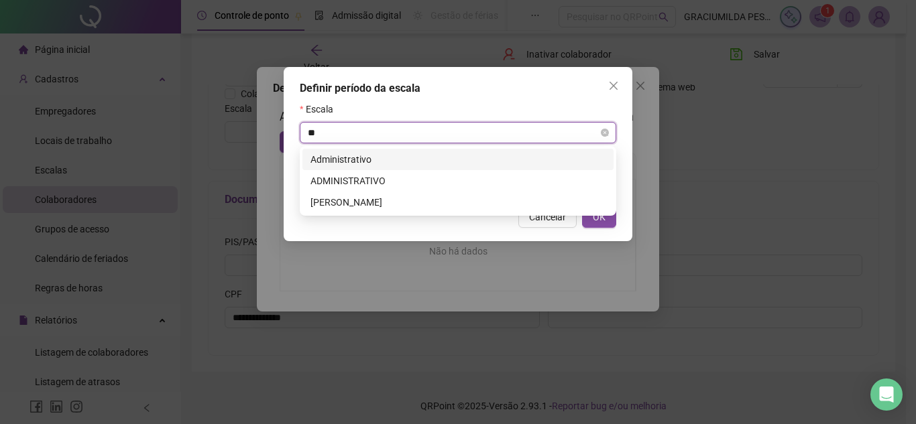
type input "***"
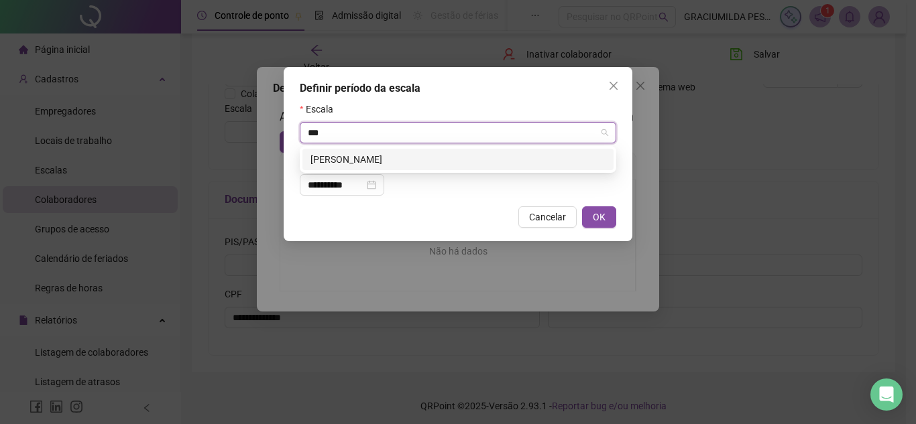
click at [358, 163] on div "[PERSON_NAME]" at bounding box center [457, 159] width 295 height 15
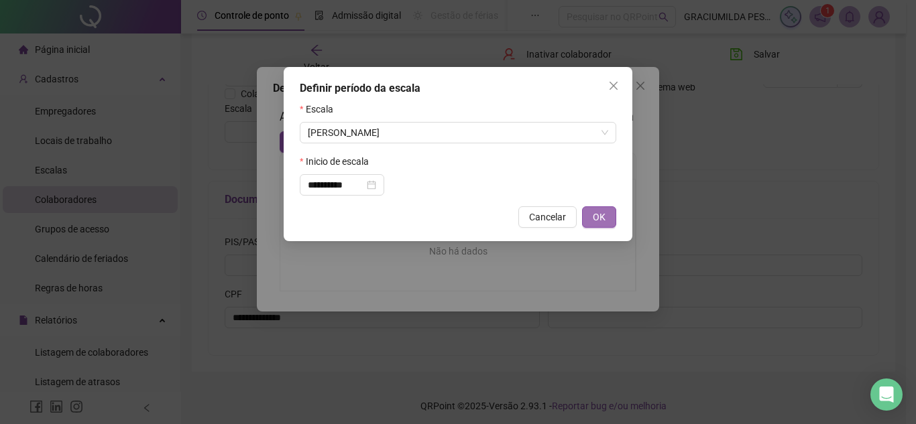
click at [585, 219] on button "OK" at bounding box center [599, 216] width 34 height 21
type input "******"
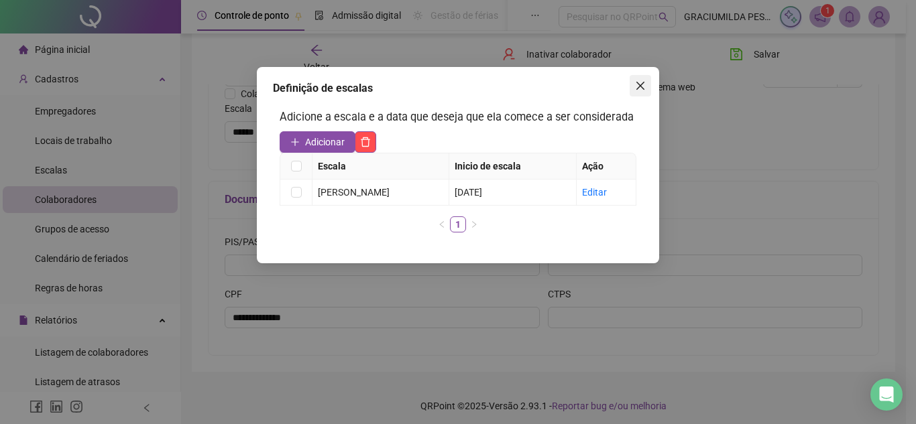
click at [640, 82] on icon "close" at bounding box center [640, 85] width 11 height 11
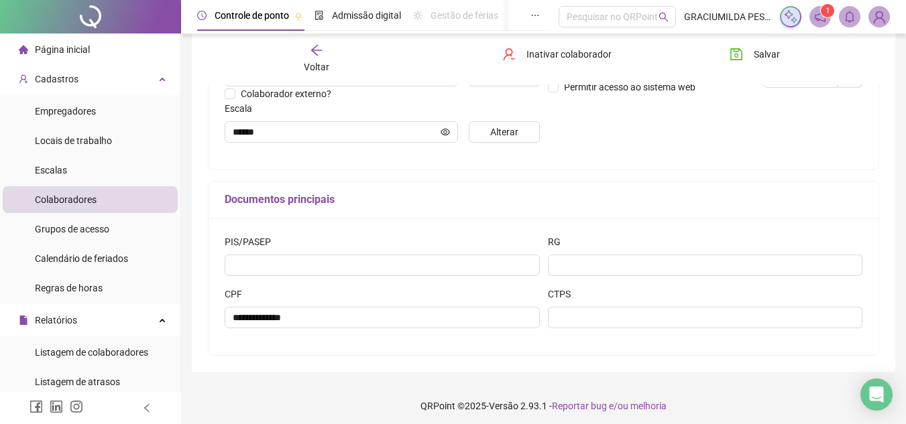
click at [318, 49] on icon "arrow-left" at bounding box center [316, 50] width 13 height 13
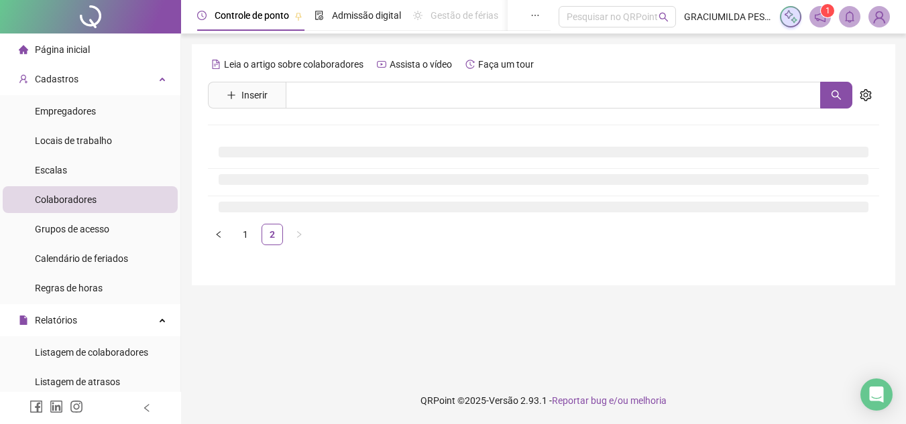
scroll to position [0, 0]
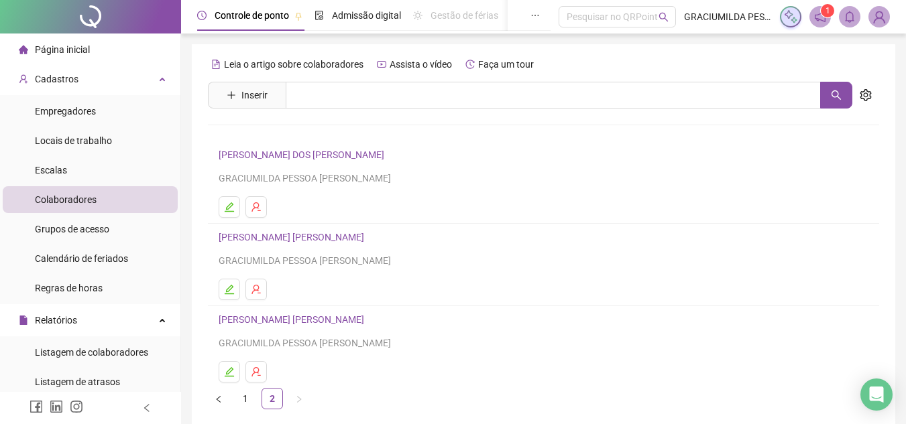
click at [283, 154] on link "[PERSON_NAME] DOS [PERSON_NAME]" at bounding box center [304, 154] width 170 height 11
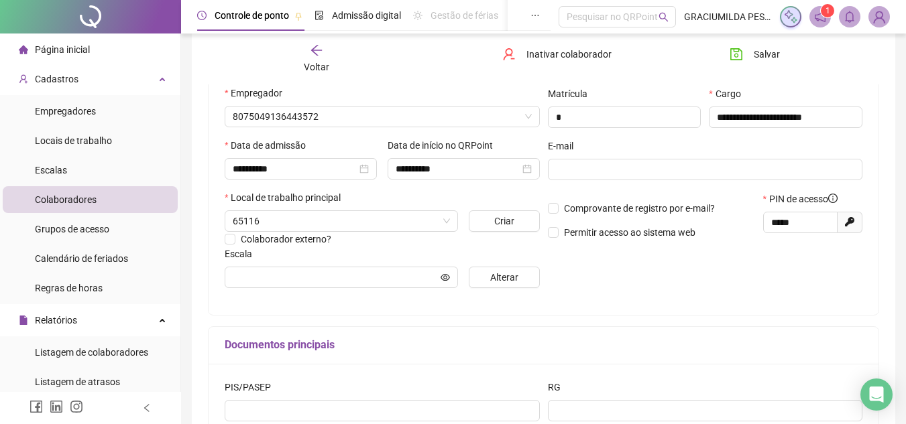
scroll to position [201, 0]
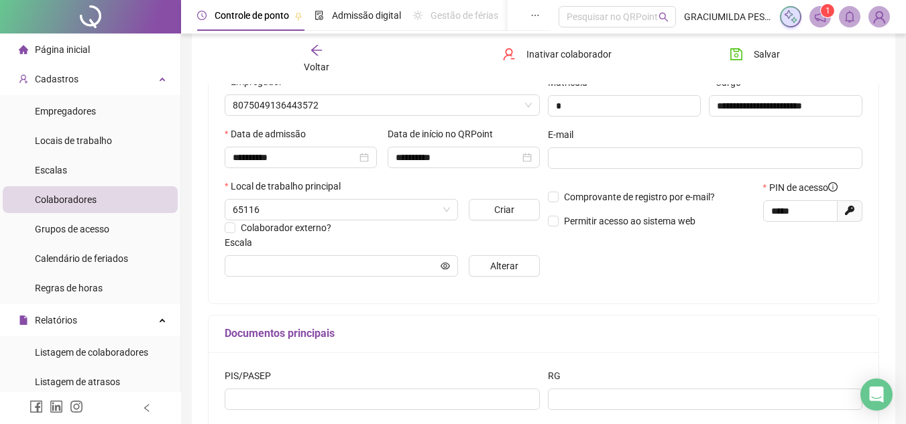
type input "******"
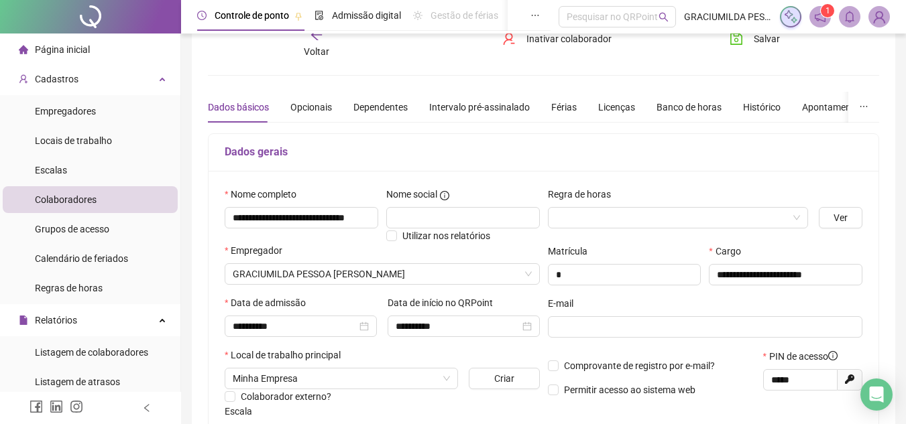
scroll to position [5, 0]
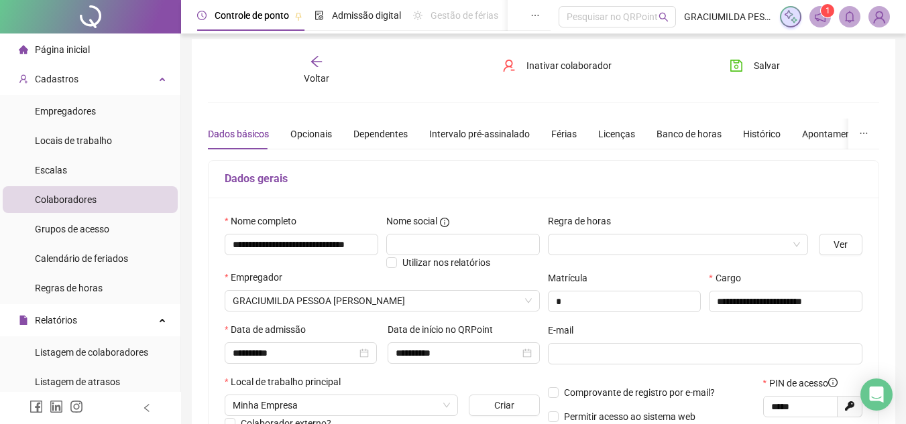
click at [313, 58] on icon "arrow-left" at bounding box center [316, 61] width 13 height 13
